Goal: Task Accomplishment & Management: Complete application form

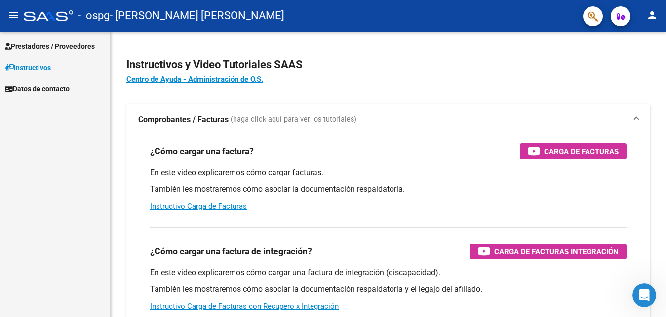
click at [50, 45] on span "Prestadores / Proveedores" at bounding box center [50, 46] width 90 height 11
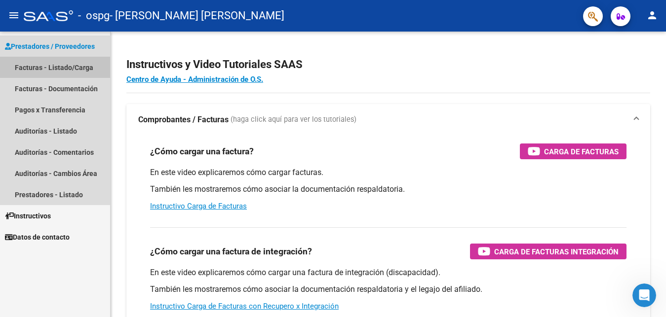
click at [37, 63] on link "Facturas - Listado/Carga" at bounding box center [55, 67] width 110 height 21
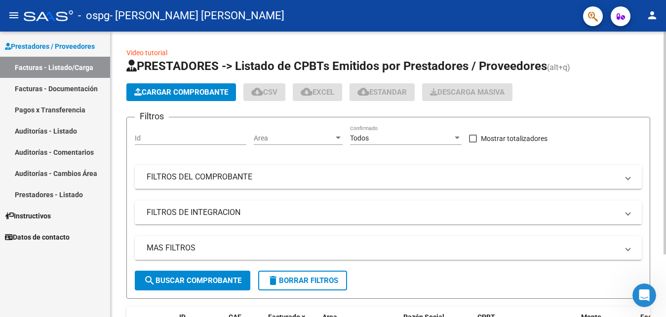
click at [148, 93] on span "Cargar Comprobante" at bounding box center [181, 92] width 94 height 9
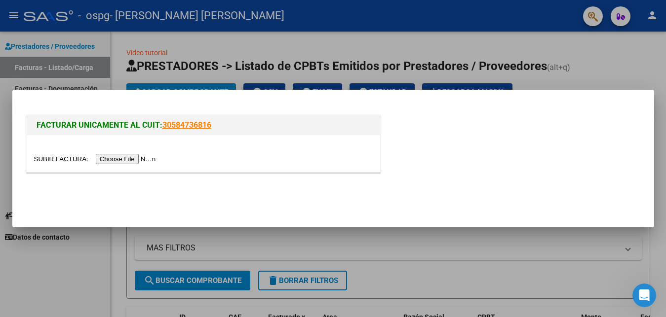
click at [122, 163] on input "file" at bounding box center [96, 159] width 125 height 10
click at [122, 158] on input "file" at bounding box center [96, 159] width 125 height 10
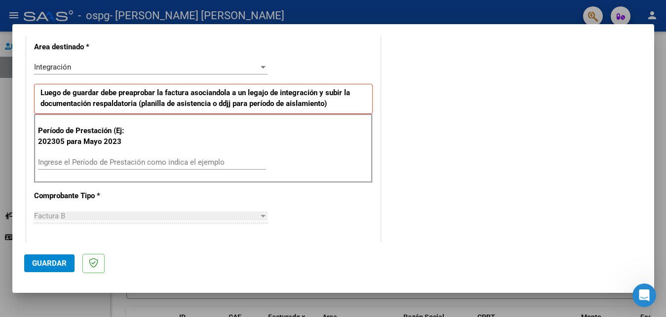
scroll to position [212, 0]
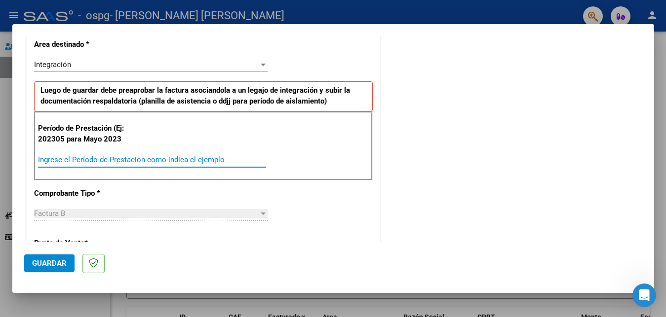
click at [97, 158] on input "Ingrese el Período de Prestación como indica el ejemplo" at bounding box center [152, 159] width 228 height 9
type input "202506"
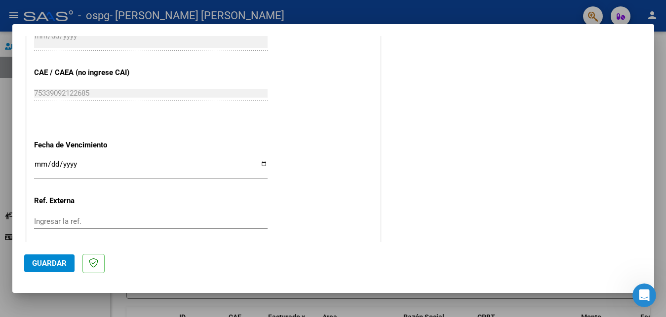
scroll to position [597, 0]
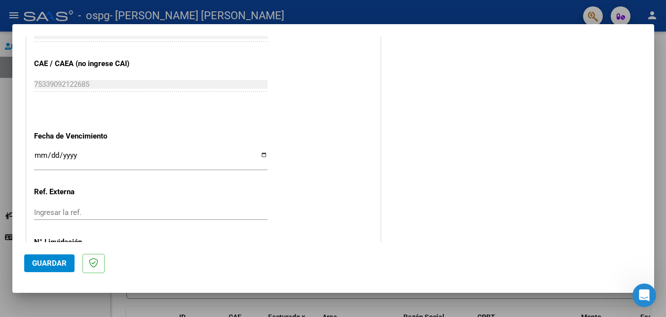
click at [260, 156] on input "Ingresar la fecha" at bounding box center [150, 160] width 233 height 16
type input "[DATE]"
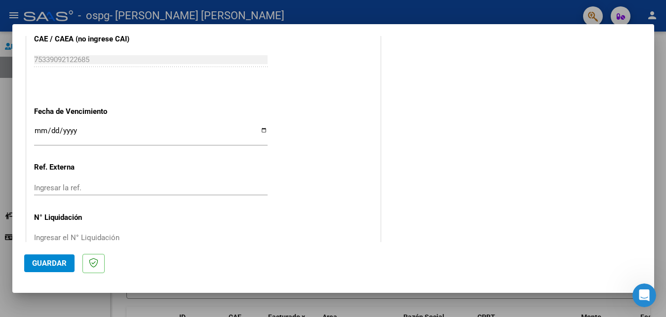
scroll to position [644, 0]
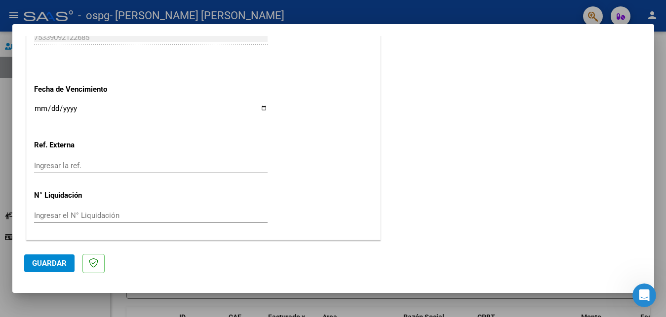
click at [51, 267] on span "Guardar" at bounding box center [49, 263] width 35 height 9
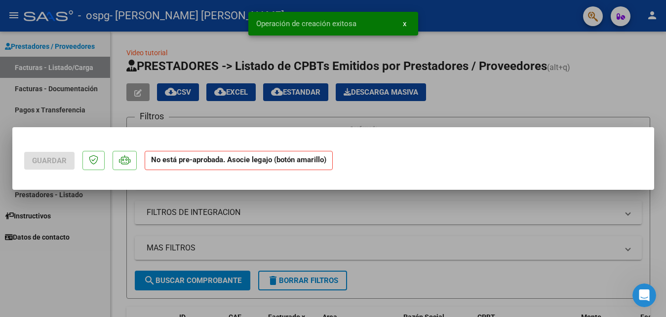
scroll to position [0, 0]
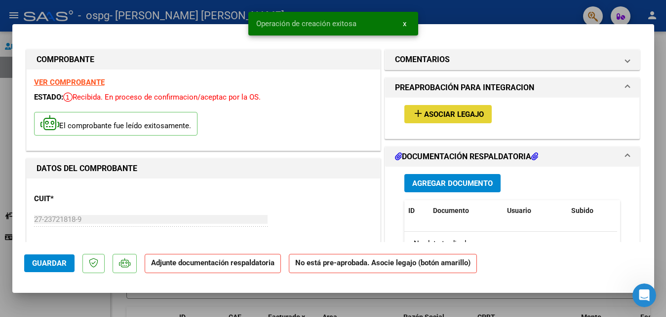
click at [434, 115] on span "Asociar Legajo" at bounding box center [454, 114] width 60 height 9
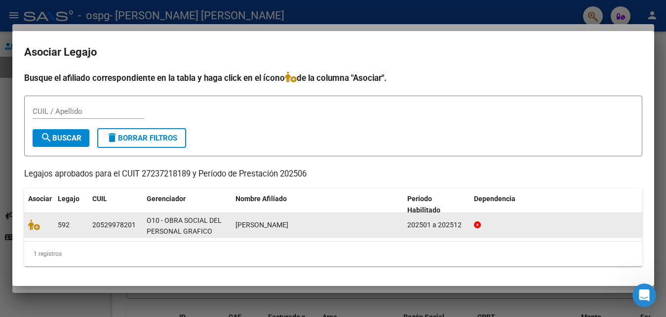
click at [256, 227] on span "[PERSON_NAME]" at bounding box center [261, 225] width 53 height 8
click at [255, 224] on span "[PERSON_NAME]" at bounding box center [261, 225] width 53 height 8
click at [254, 229] on span "[PERSON_NAME]" at bounding box center [261, 225] width 53 height 8
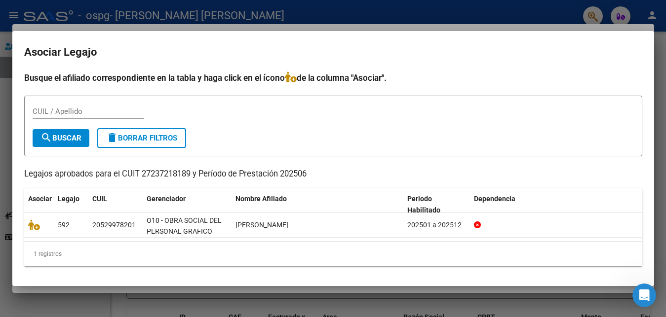
click at [491, 14] on div at bounding box center [333, 158] width 666 height 317
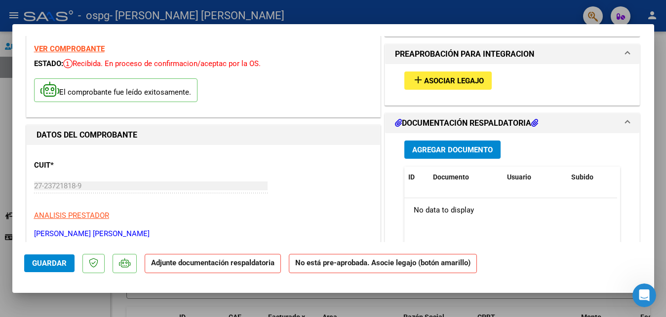
scroll to position [58, 0]
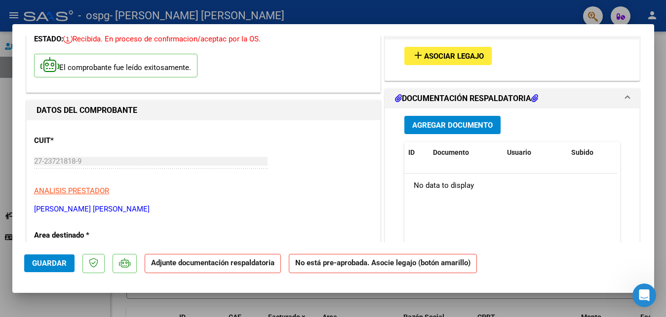
click at [466, 59] on span "Asociar Legajo" at bounding box center [454, 56] width 60 height 9
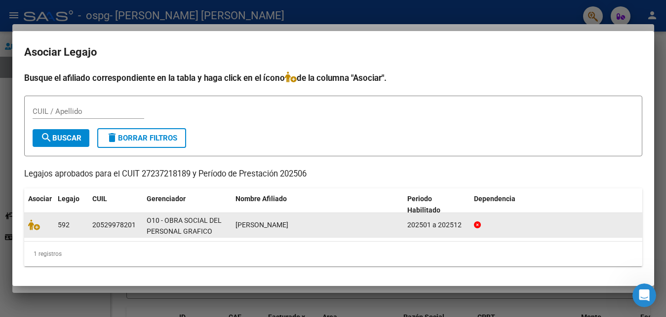
click at [80, 228] on div "592" at bounding box center [71, 225] width 27 height 11
click at [100, 220] on div "20529978201" at bounding box center [113, 225] width 43 height 11
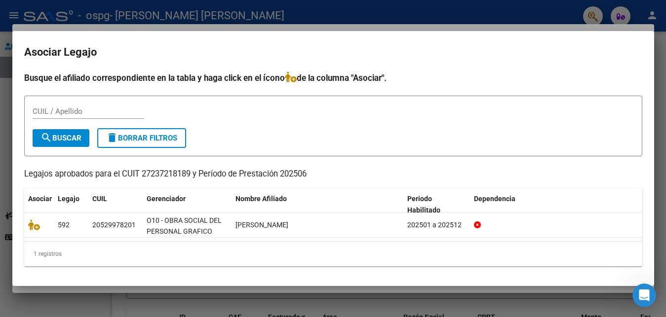
click at [66, 141] on span "search Buscar" at bounding box center [60, 138] width 41 height 9
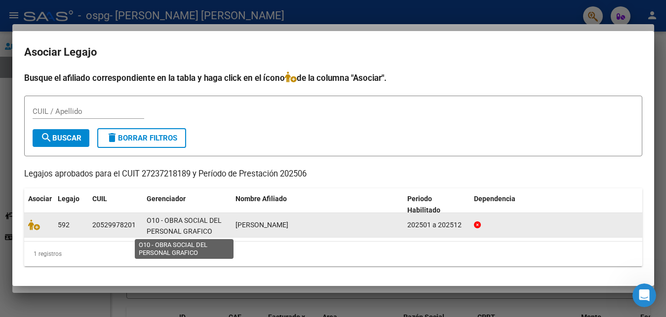
click at [182, 230] on span "O10 - OBRA SOCIAL DEL PERSONAL GRAFICO" at bounding box center [184, 226] width 75 height 19
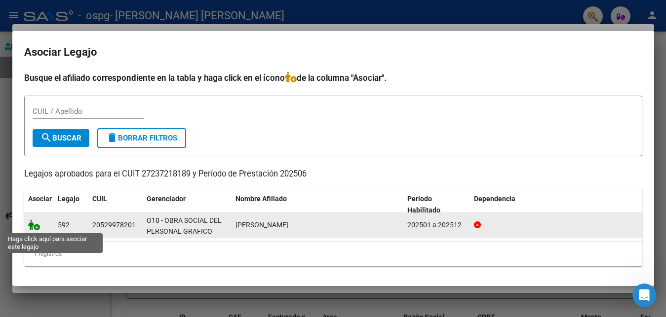
click at [37, 227] on icon at bounding box center [34, 225] width 12 height 11
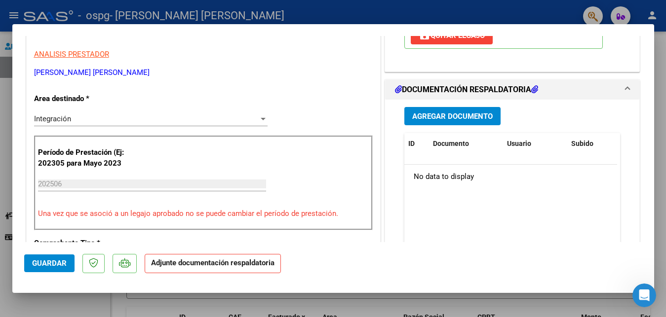
scroll to position [232, 0]
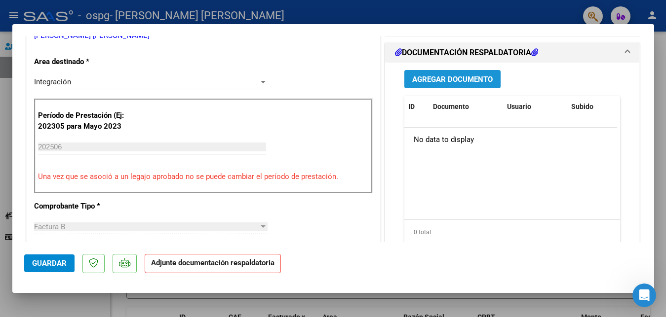
click at [456, 80] on span "Agregar Documento" at bounding box center [452, 79] width 80 height 9
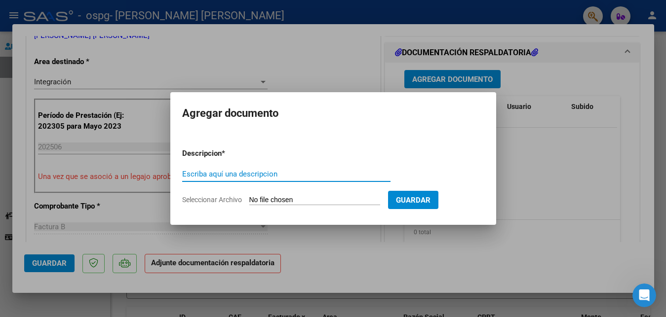
click at [219, 172] on input "Escriba aquí una descripcion" at bounding box center [286, 174] width 208 height 9
type input "factura mes [DATE]"
click at [231, 201] on span "Seleccionar Archivo" at bounding box center [212, 200] width 60 height 8
click at [249, 201] on input "Seleccionar Archivo" at bounding box center [314, 200] width 131 height 9
type input "C:\fakepath\27237218189_006_00003_00000077.pdf"
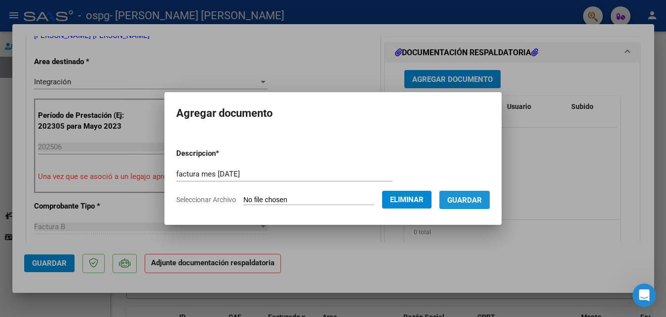
click at [463, 198] on span "Guardar" at bounding box center [464, 200] width 35 height 9
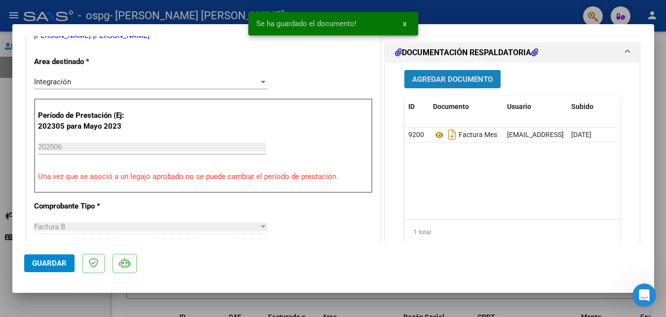
click at [463, 74] on button "Agregar Documento" at bounding box center [452, 79] width 96 height 18
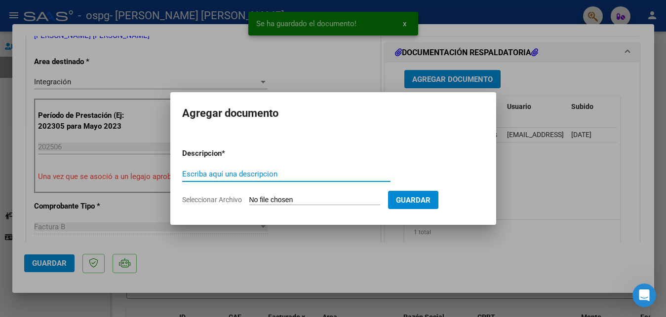
click at [259, 175] on input "Escriba aquí una descripcion" at bounding box center [286, 174] width 208 height 9
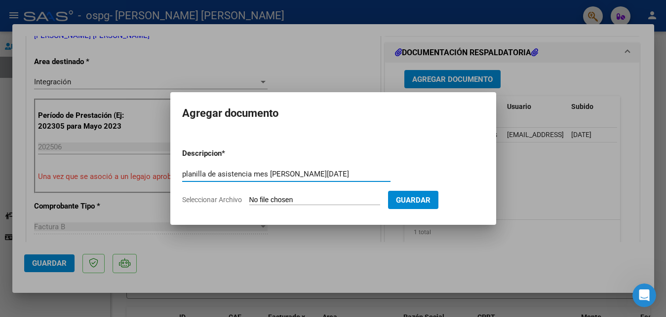
type input "planilla de asistencia mes [PERSON_NAME][DATE]"
click at [252, 198] on input "Seleccionar Archivo" at bounding box center [314, 200] width 131 height 9
type input "C:\fakepath\Planilla junio [PERSON_NAME].pdf"
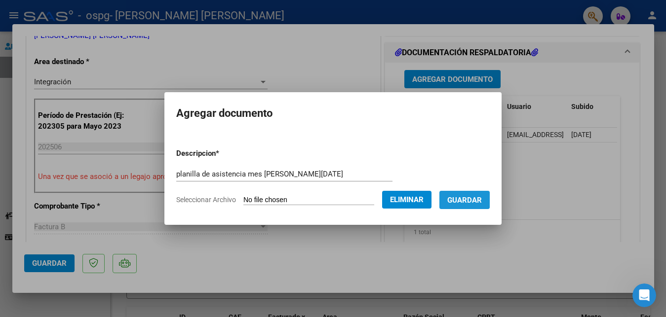
click at [463, 207] on button "Guardar" at bounding box center [464, 200] width 50 height 18
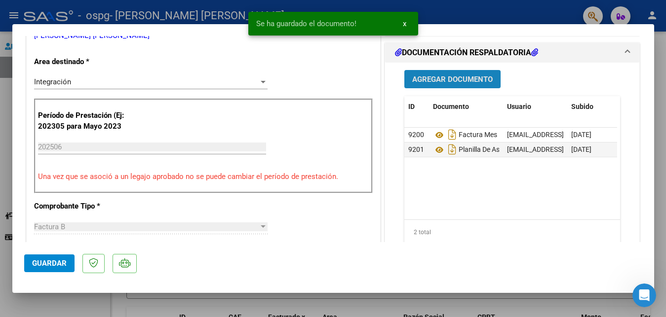
click at [459, 81] on span "Agregar Documento" at bounding box center [452, 79] width 80 height 9
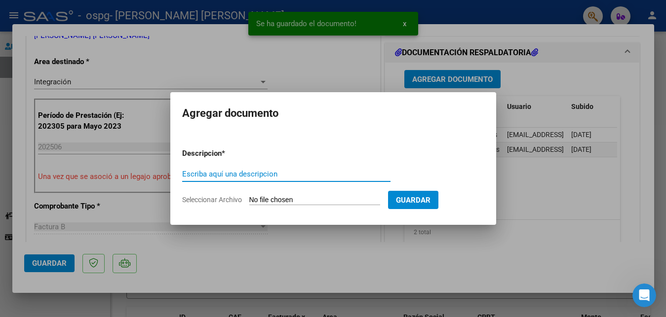
click at [249, 174] on input "Escriba aquí una descripcion" at bounding box center [286, 174] width 208 height 9
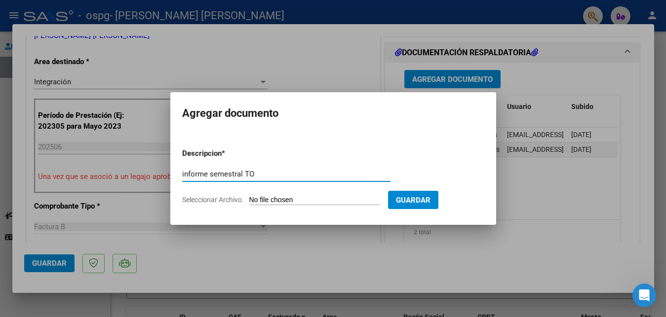
type input "informe semestral TO"
click at [335, 195] on form "Descripcion * informe semestral TO Escriba aquí una descripcion Seleccionar Arc…" at bounding box center [333, 177] width 302 height 72
click at [270, 199] on input "Seleccionar Archivo" at bounding box center [314, 200] width 131 height 9
type input "C:\fakepath\informe [PERSON_NAME] [DATE].pdf"
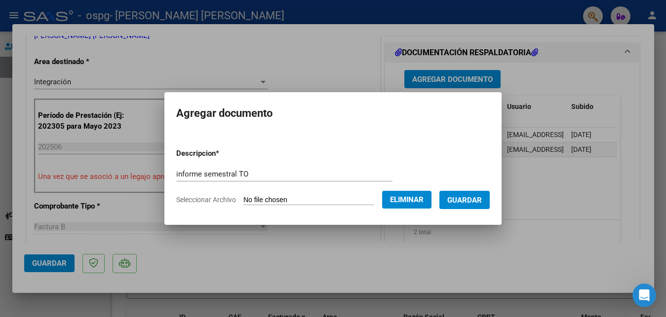
click at [463, 202] on span "Guardar" at bounding box center [464, 200] width 35 height 9
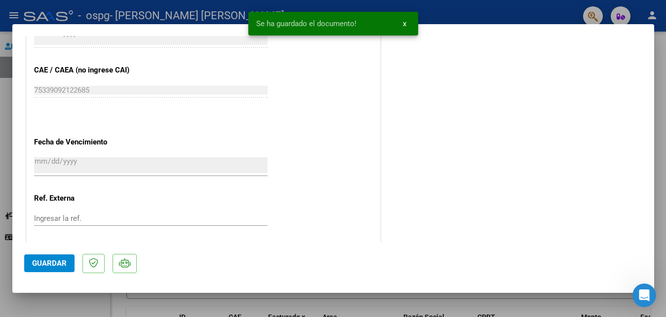
scroll to position [677, 0]
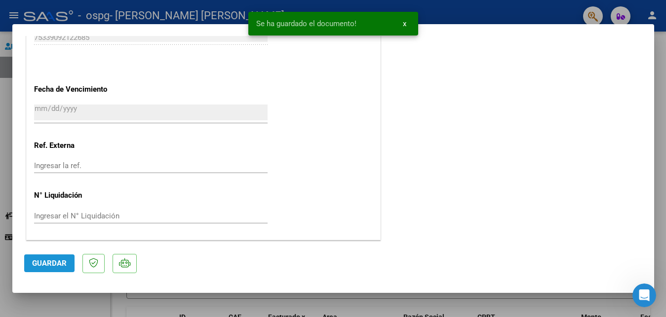
click at [48, 266] on span "Guardar" at bounding box center [49, 263] width 35 height 9
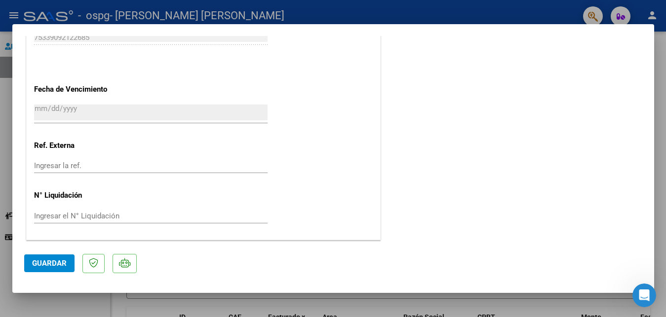
drag, startPoint x: 651, startPoint y: 208, endPoint x: 14, endPoint y: 13, distance: 666.5
click at [536, 12] on div at bounding box center [333, 158] width 666 height 317
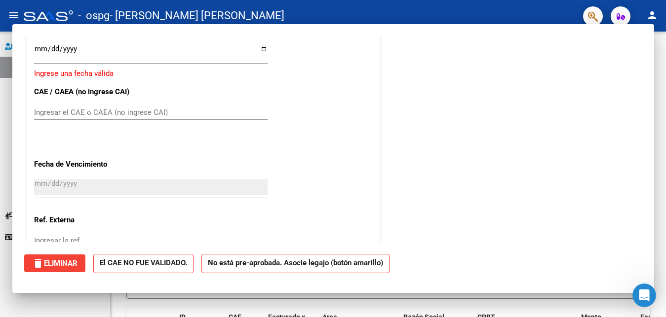
scroll to position [0, 0]
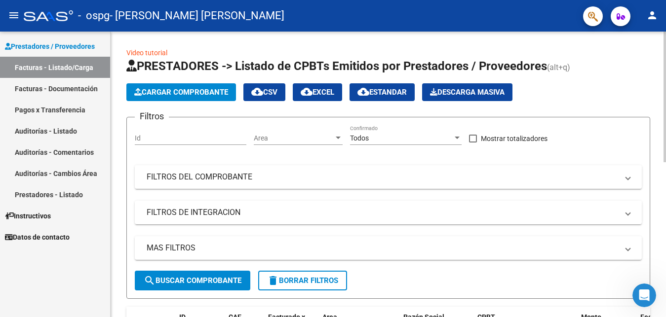
click at [199, 91] on span "Cargar Comprobante" at bounding box center [181, 92] width 94 height 9
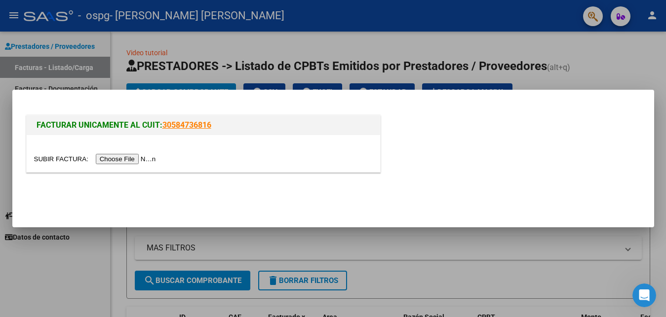
click at [137, 161] on input "file" at bounding box center [96, 159] width 125 height 10
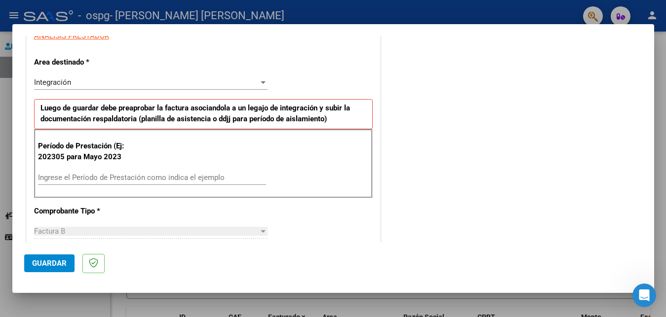
scroll to position [198, 0]
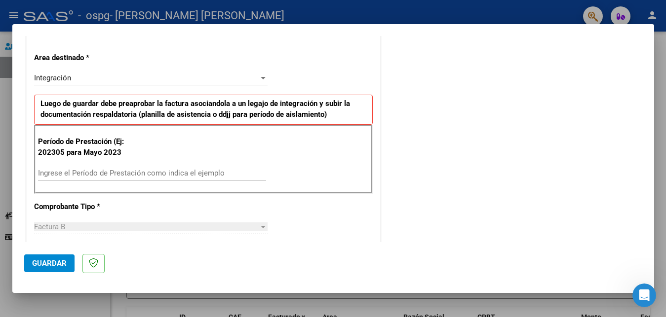
click at [59, 169] on div "Ingrese el Período de Prestación como indica el ejemplo" at bounding box center [152, 173] width 228 height 15
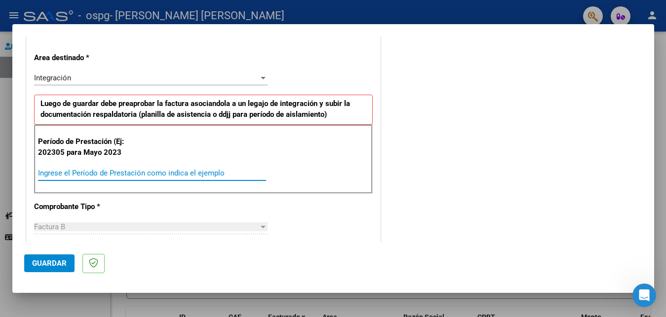
click at [56, 174] on input "Ingrese el Período de Prestación como indica el ejemplo" at bounding box center [152, 173] width 228 height 9
type input "202507"
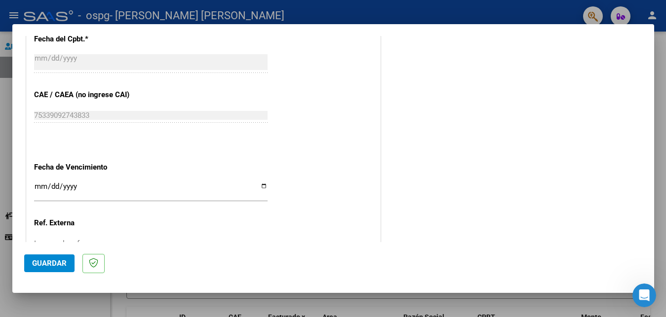
scroll to position [571, 0]
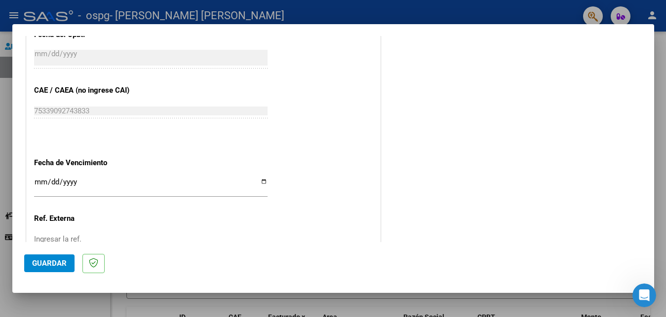
click at [261, 182] on input "Ingresar la fecha" at bounding box center [150, 186] width 233 height 16
type input "[DATE]"
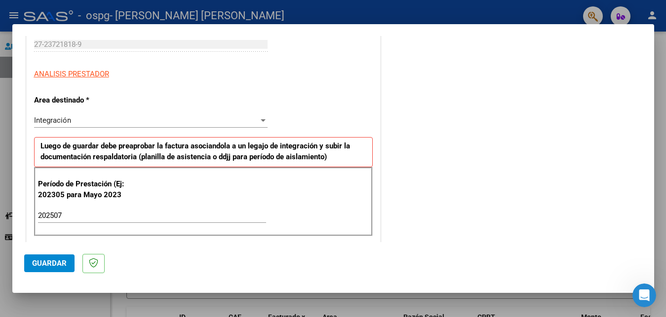
scroll to position [0, 0]
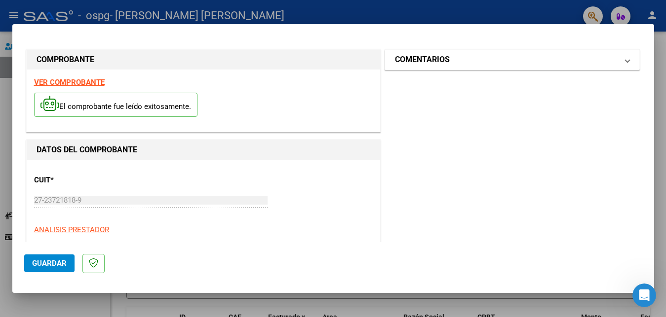
click at [625, 62] on span at bounding box center [627, 60] width 4 height 12
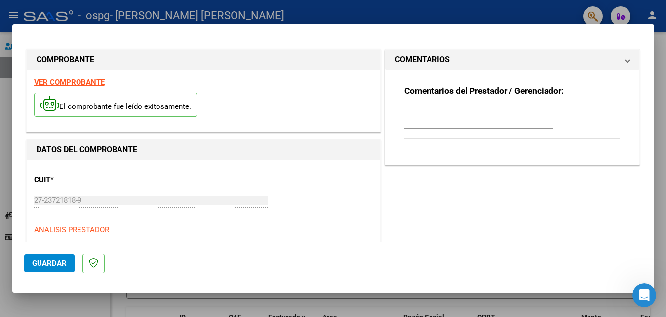
click at [625, 62] on span at bounding box center [627, 60] width 4 height 12
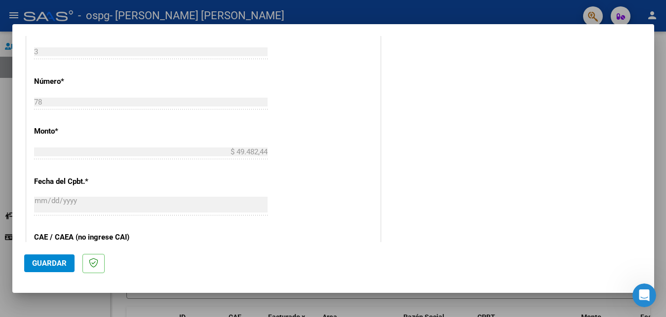
scroll to position [644, 0]
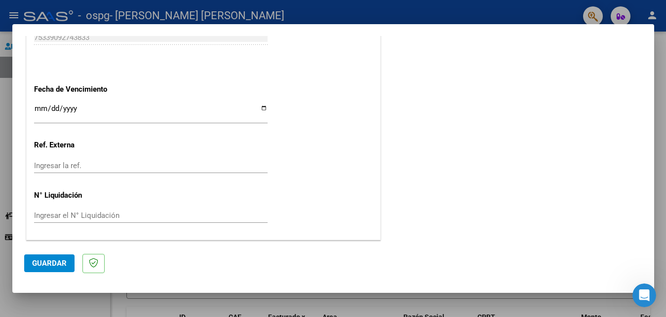
click at [60, 267] on span "Guardar" at bounding box center [49, 263] width 35 height 9
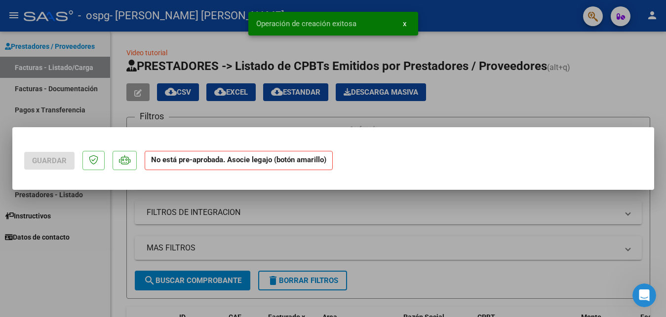
scroll to position [0, 0]
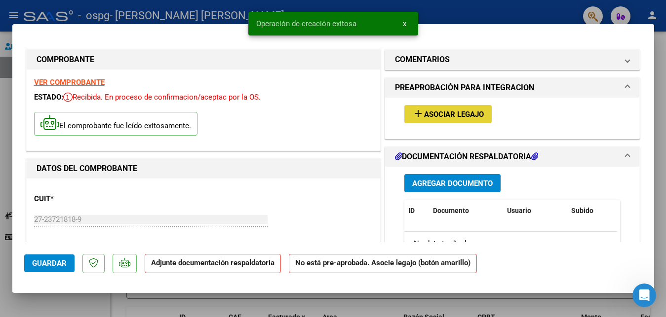
click at [424, 113] on span "Asociar Legajo" at bounding box center [454, 114] width 60 height 9
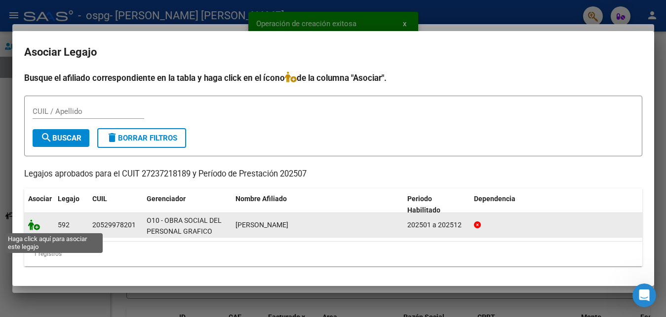
click at [34, 227] on icon at bounding box center [34, 225] width 12 height 11
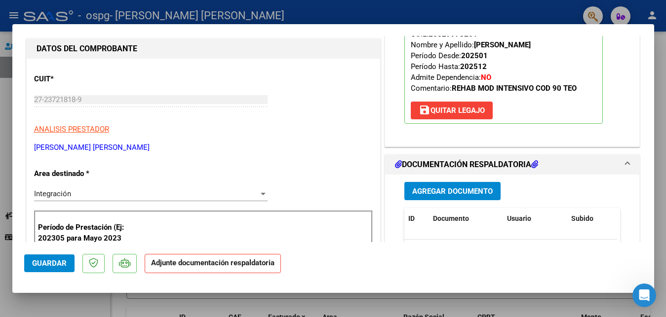
scroll to position [139, 0]
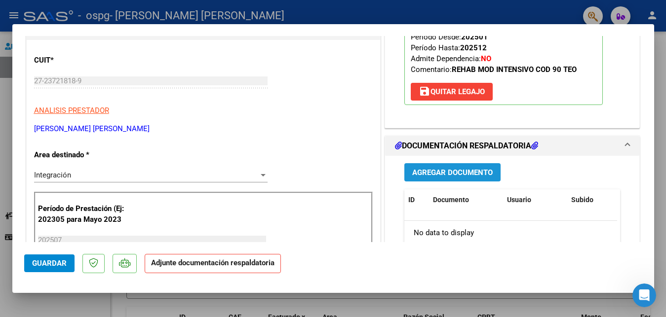
click at [440, 167] on button "Agregar Documento" at bounding box center [452, 172] width 96 height 18
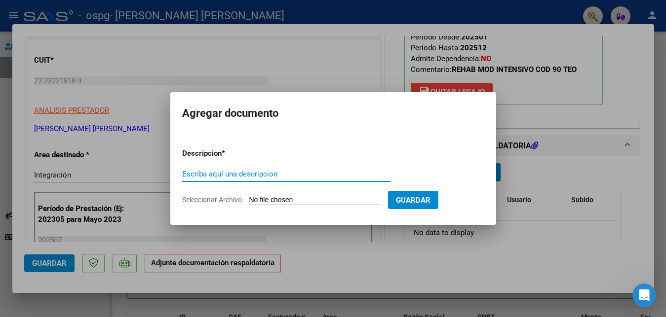
click at [221, 173] on input "Escriba aquí una descripcion" at bounding box center [286, 174] width 208 height 9
type input "factura mes [DATE]"
click at [328, 202] on input "Seleccionar Archivo" at bounding box center [314, 200] width 131 height 9
type input "C:\fakepath\27237218189_006_00003_00000078.pdf"
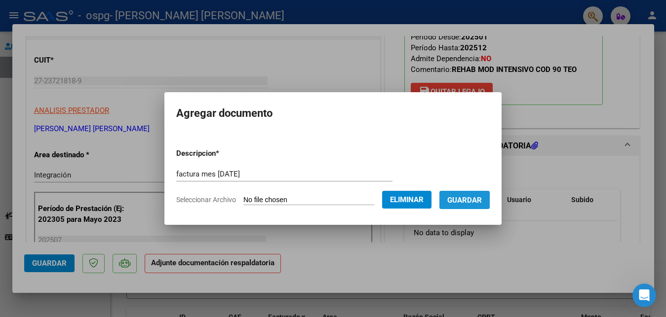
click at [461, 203] on span "Guardar" at bounding box center [464, 200] width 35 height 9
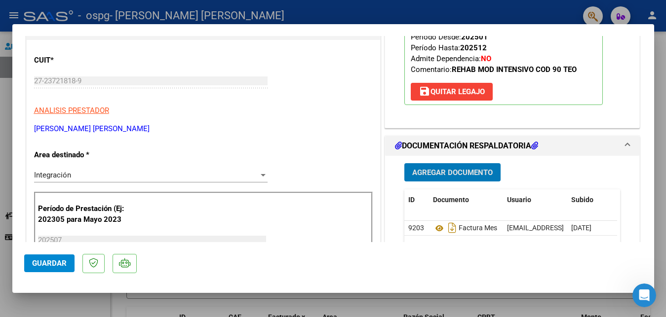
click at [456, 173] on span "Agregar Documento" at bounding box center [452, 172] width 80 height 9
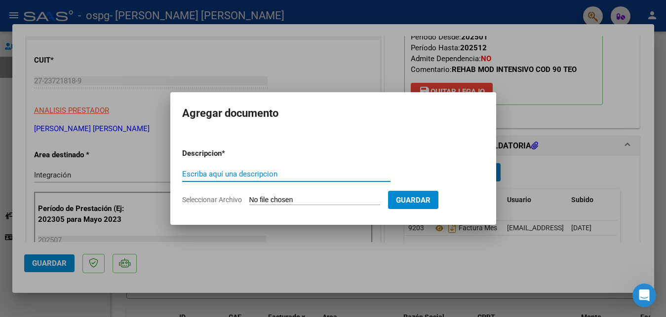
click at [229, 173] on input "Escriba aquí una descripcion" at bounding box center [286, 174] width 208 height 9
type input "planilla de asistencia mes de [DATE]"
click at [274, 201] on input "Seleccionar Archivo" at bounding box center [314, 200] width 131 height 9
type input "C:\fakepath\planilla [PERSON_NAME].pdf"
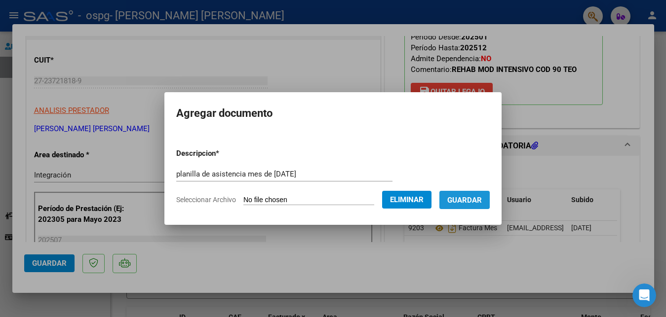
click at [468, 196] on span "Guardar" at bounding box center [464, 200] width 35 height 9
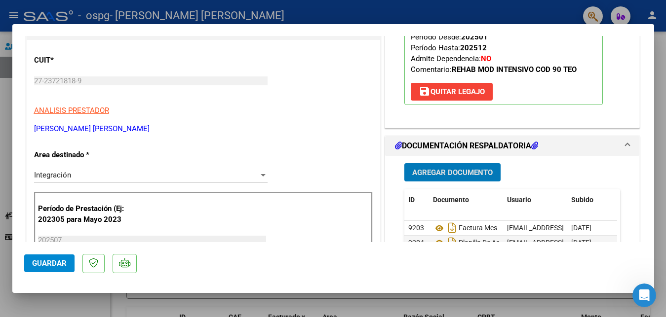
click at [447, 173] on span "Agregar Documento" at bounding box center [452, 172] width 80 height 9
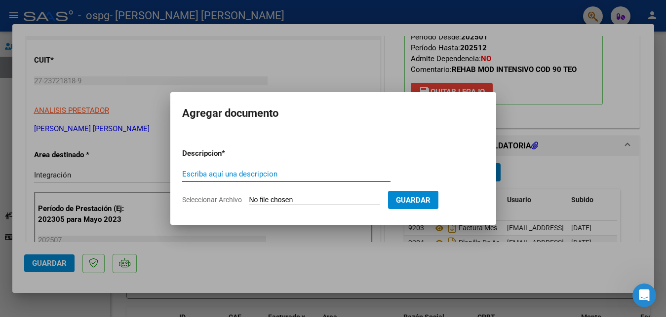
click at [232, 171] on input "Escriba aquí una descripcion" at bounding box center [286, 174] width 208 height 9
type input "autorizacion"
click at [355, 196] on input "Seleccionar Archivo" at bounding box center [314, 200] width 131 height 9
type input "C:\fakepath\AUTORIZACIONES 2025.odt2 (1).odt"
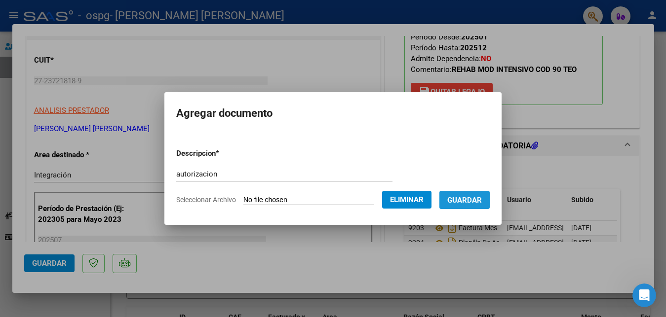
click at [461, 197] on span "Guardar" at bounding box center [464, 200] width 35 height 9
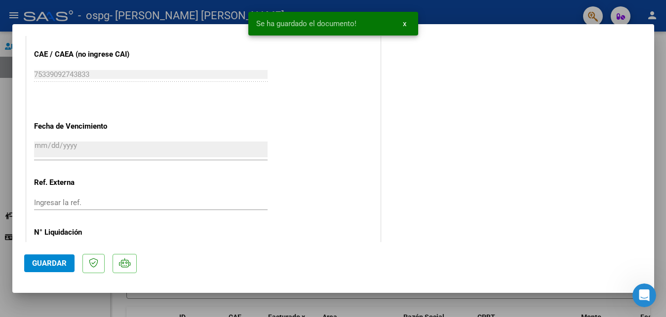
scroll to position [677, 0]
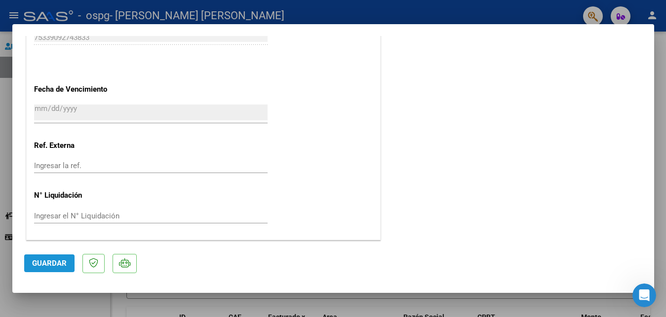
click at [60, 267] on span "Guardar" at bounding box center [49, 263] width 35 height 9
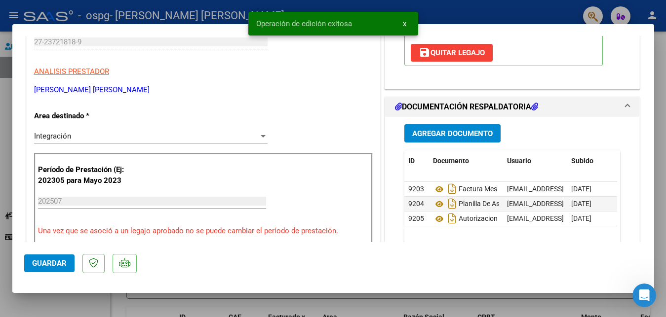
scroll to position [0, 0]
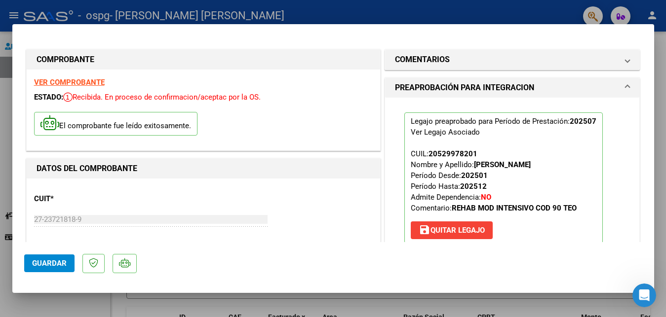
click at [346, 8] on div at bounding box center [333, 158] width 666 height 317
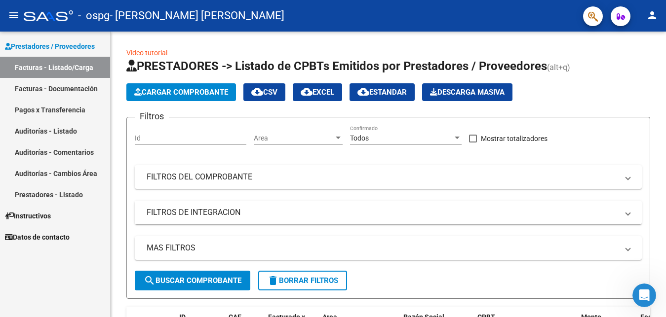
click at [47, 84] on link "Facturas - Documentación" at bounding box center [55, 88] width 110 height 21
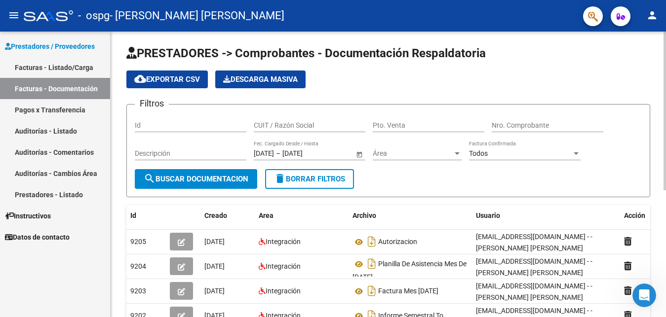
scroll to position [1, 0]
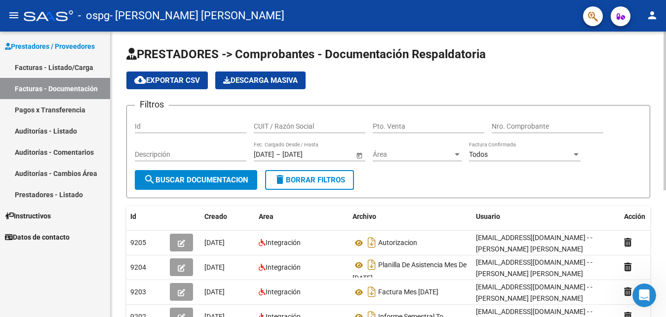
click at [665, 80] on div at bounding box center [664, 111] width 2 height 159
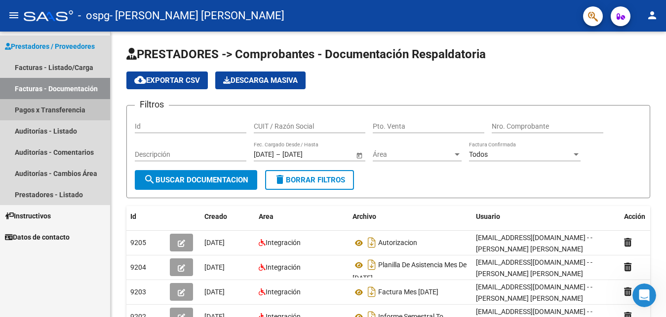
click at [56, 108] on link "Pagos x Transferencia" at bounding box center [55, 109] width 110 height 21
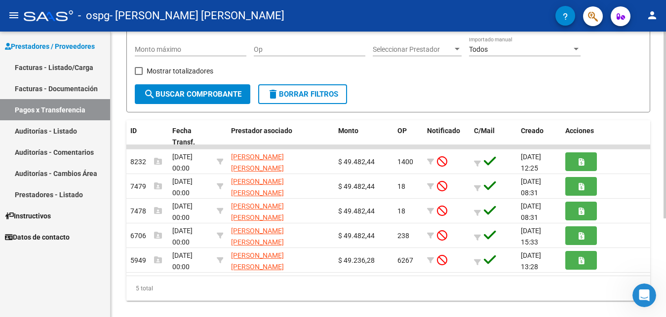
scroll to position [136, 0]
click at [665, 140] on div at bounding box center [664, 213] width 2 height 187
